Goal: Task Accomplishment & Management: Manage account settings

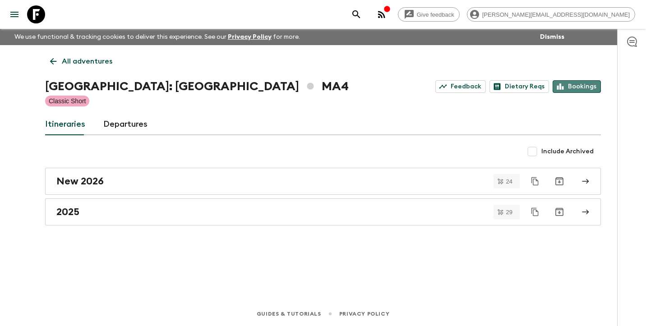
click at [577, 85] on link "Bookings" at bounding box center [577, 86] width 48 height 13
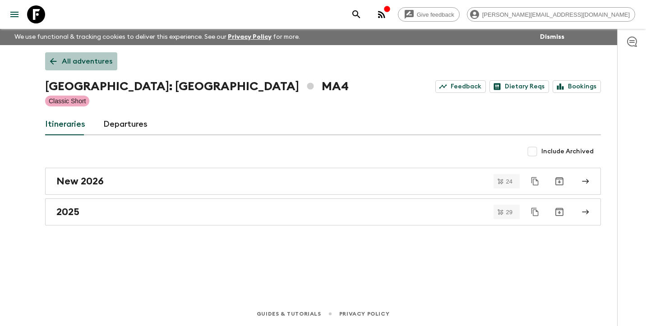
click at [103, 61] on p "All adventures" at bounding box center [87, 61] width 51 height 11
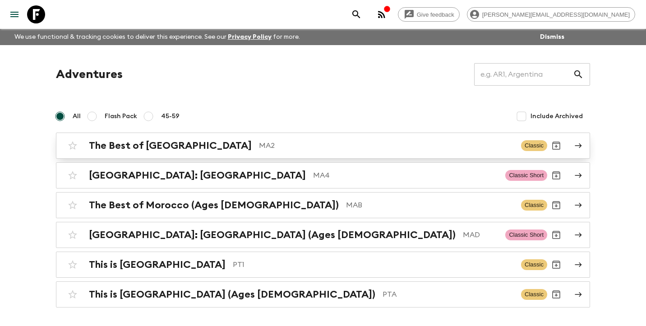
click at [147, 144] on h2 "The Best of [GEOGRAPHIC_DATA]" at bounding box center [170, 146] width 163 height 12
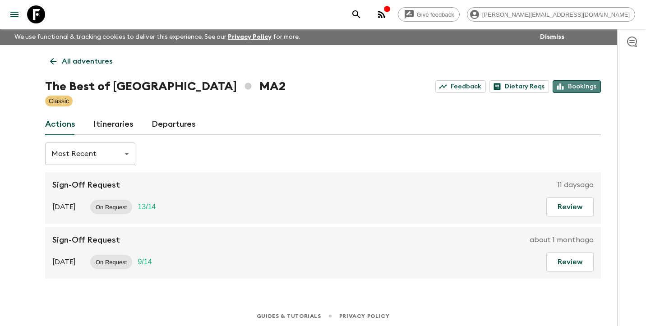
click at [581, 86] on link "Bookings" at bounding box center [577, 86] width 48 height 13
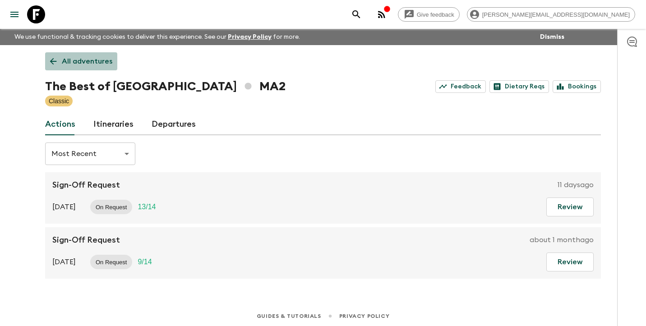
click at [97, 60] on p "All adventures" at bounding box center [87, 61] width 51 height 11
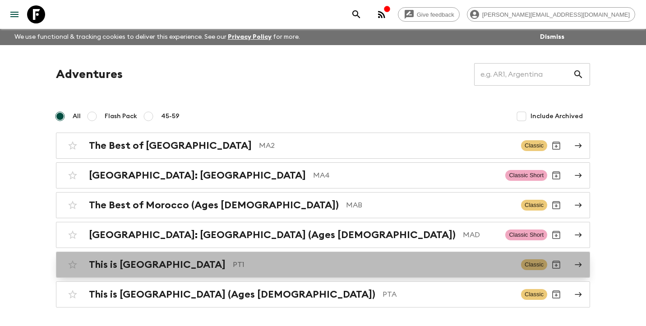
click at [130, 266] on h2 "This is [GEOGRAPHIC_DATA]" at bounding box center [157, 265] width 137 height 12
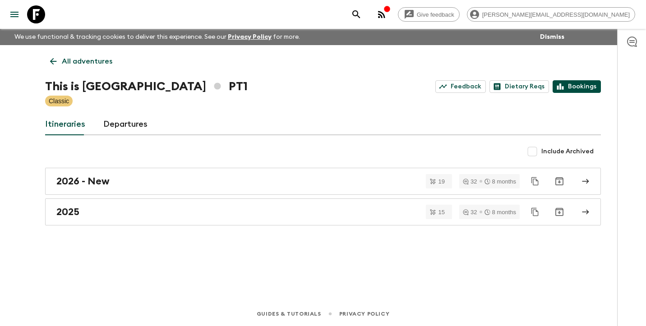
click at [583, 88] on link "Bookings" at bounding box center [577, 86] width 48 height 13
